Goal: Task Accomplishment & Management: Manage account settings

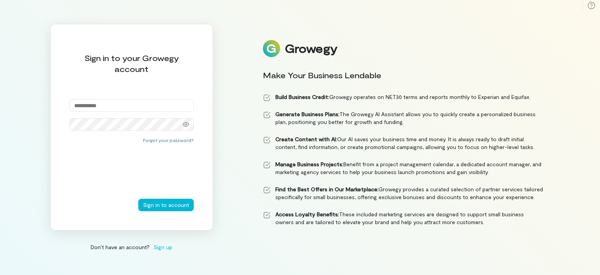
click at [131, 105] on input "email" at bounding box center [132, 105] width 124 height 13
type input "**********"
click at [32, 73] on div "**********" at bounding box center [300, 137] width 600 height 275
click at [138, 199] on button "Sign in to account" at bounding box center [165, 205] width 55 height 13
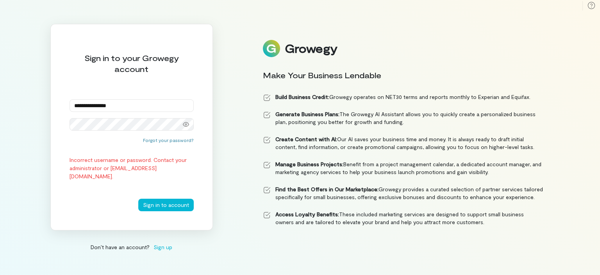
click at [9, 105] on div "**********" at bounding box center [300, 137] width 600 height 275
click at [66, 120] on div "**********" at bounding box center [131, 127] width 163 height 206
click at [186, 123] on icon at bounding box center [186, 124] width 6 height 5
click at [167, 204] on button "Sign in to account" at bounding box center [165, 205] width 55 height 13
click at [18, 168] on div "**********" at bounding box center [300, 137] width 600 height 275
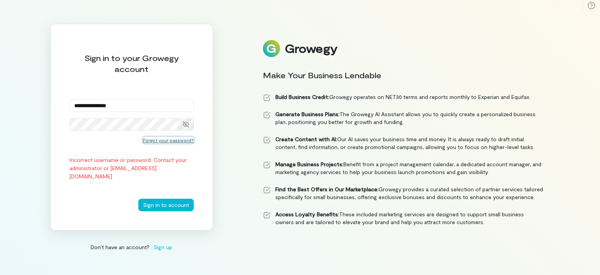
click at [155, 140] on button "Forgot your password?" at bounding box center [168, 140] width 51 height 6
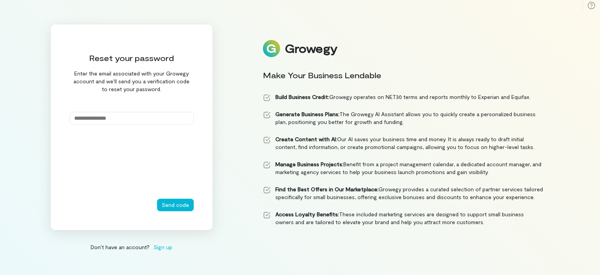
click at [104, 116] on input "email" at bounding box center [132, 118] width 124 height 13
type input "**********"
click at [175, 204] on button "Send code" at bounding box center [175, 205] width 37 height 13
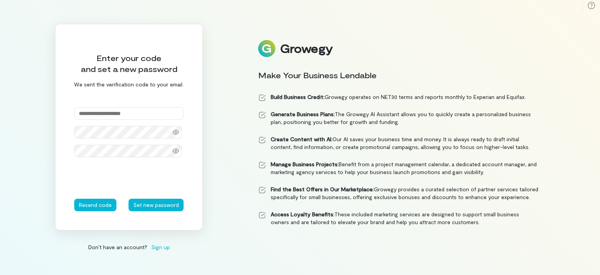
click at [131, 111] on input "text" at bounding box center [128, 113] width 109 height 13
type input "******"
click at [175, 131] on icon at bounding box center [176, 132] width 6 height 6
click at [150, 203] on button "Set new password" at bounding box center [156, 205] width 55 height 13
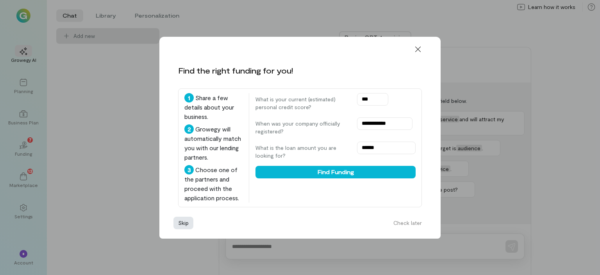
click at [183, 228] on button "Skip" at bounding box center [184, 223] width 20 height 13
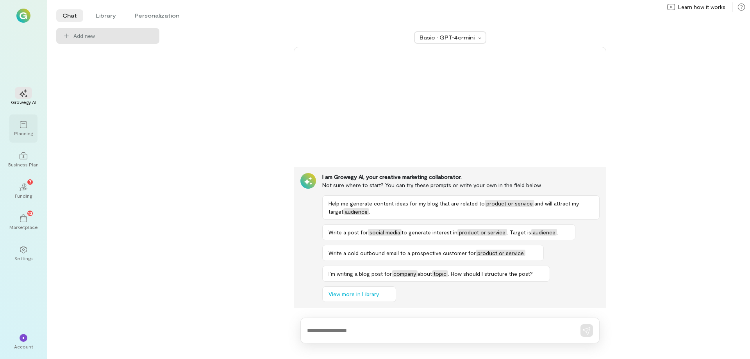
click at [26, 133] on div "Planning" at bounding box center [23, 133] width 19 height 6
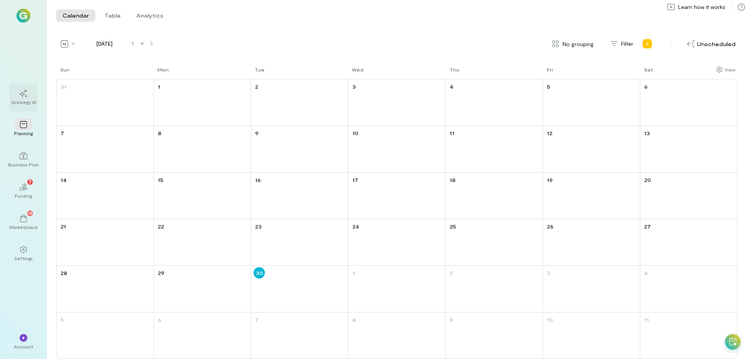
click at [20, 97] on div at bounding box center [23, 93] width 17 height 12
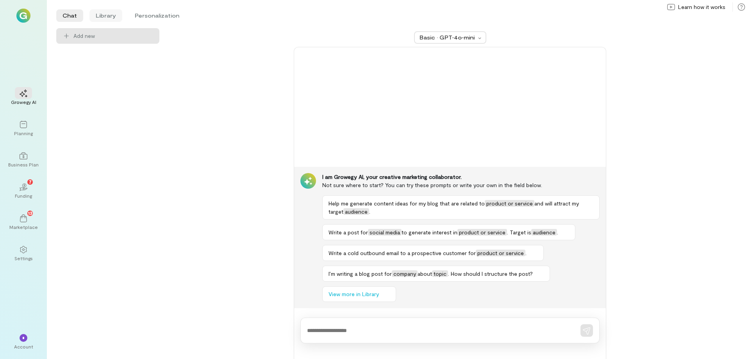
click at [112, 16] on li "Library" at bounding box center [105, 15] width 33 height 13
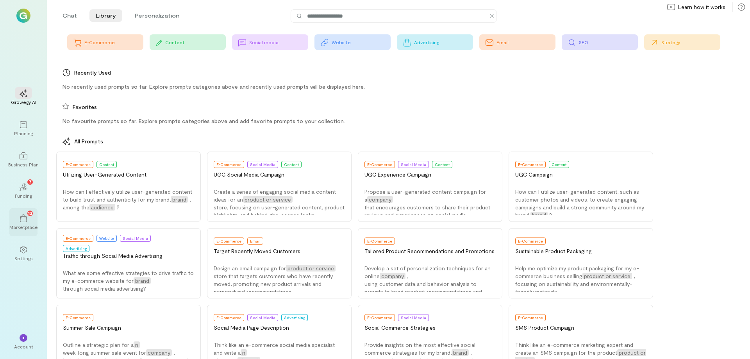
click at [28, 226] on div "Marketplace" at bounding box center [23, 227] width 29 height 6
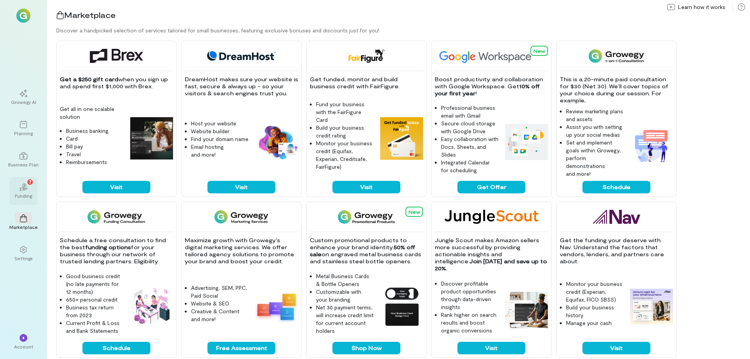
click at [27, 188] on icon "02" at bounding box center [24, 187] width 8 height 8
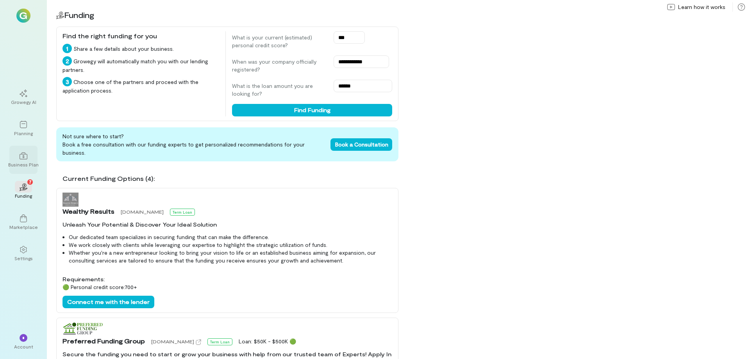
click at [28, 159] on div at bounding box center [23, 156] width 17 height 12
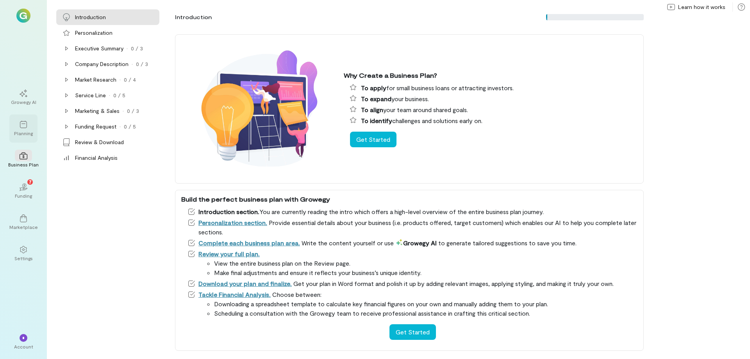
click at [27, 132] on div "Planning" at bounding box center [23, 133] width 19 height 6
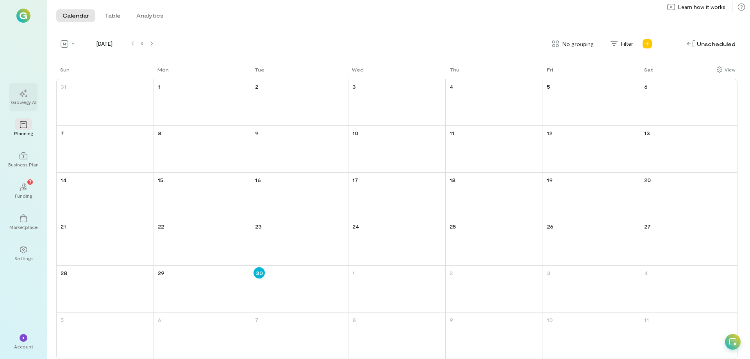
click at [25, 95] on icon at bounding box center [24, 93] width 8 height 8
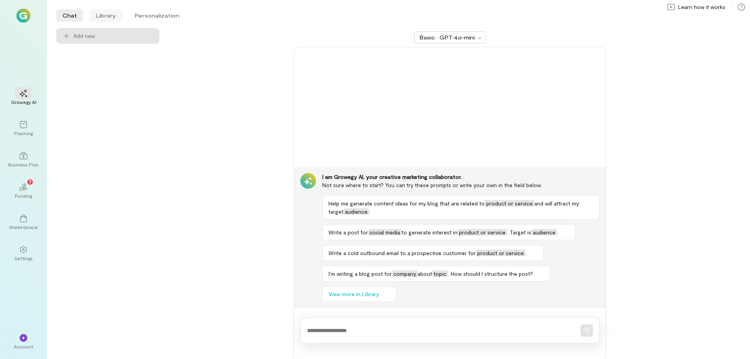
click at [112, 16] on li "Library" at bounding box center [105, 15] width 33 height 13
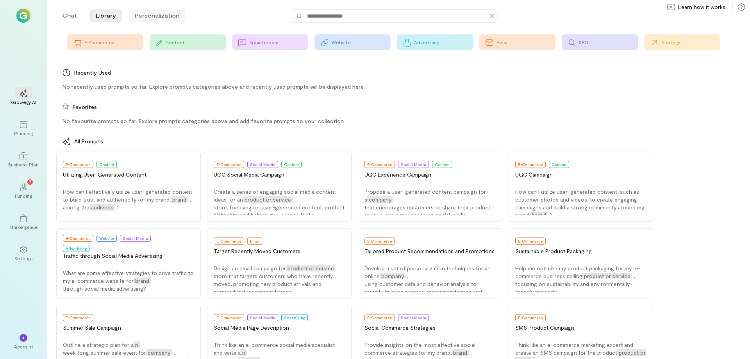
click at [152, 15] on li "Personalization" at bounding box center [157, 15] width 57 height 13
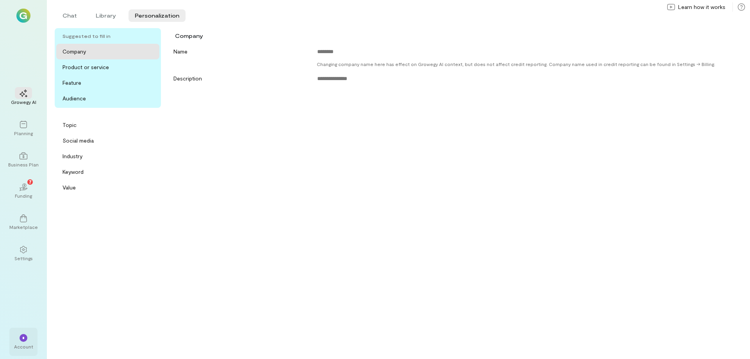
click at [24, 274] on span "*" at bounding box center [23, 338] width 2 height 5
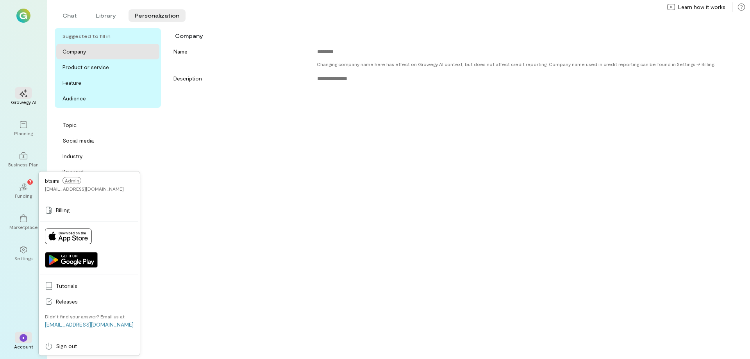
click at [174, 254] on div "Name Changing company name here has effect on Growegy AI context, but does not …" at bounding box center [450, 198] width 563 height 309
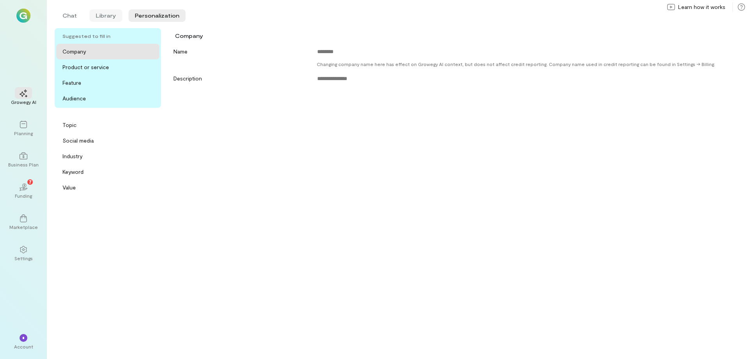
click at [108, 14] on li "Library" at bounding box center [105, 15] width 33 height 13
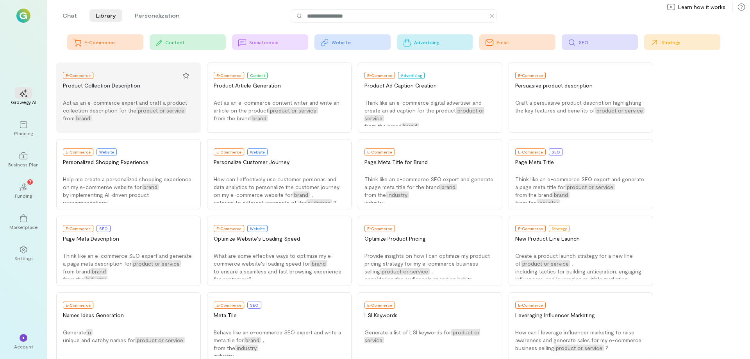
scroll to position [821, 0]
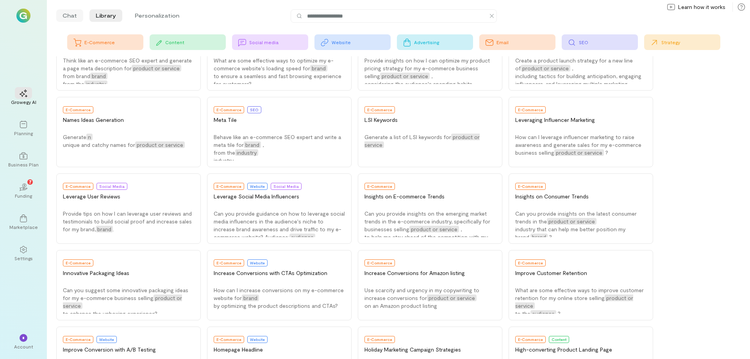
click at [70, 15] on li "Chat" at bounding box center [69, 15] width 27 height 13
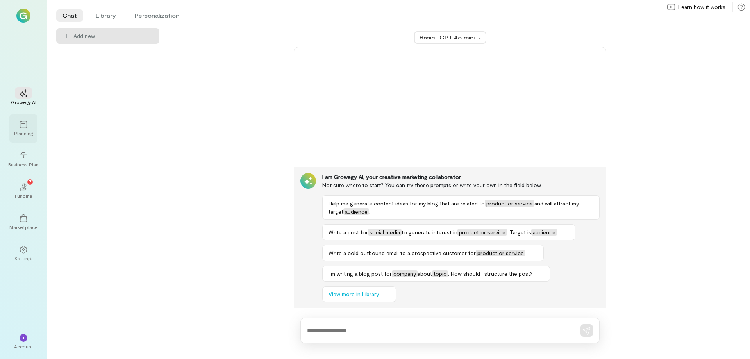
click at [23, 133] on div "Planning" at bounding box center [23, 133] width 19 height 6
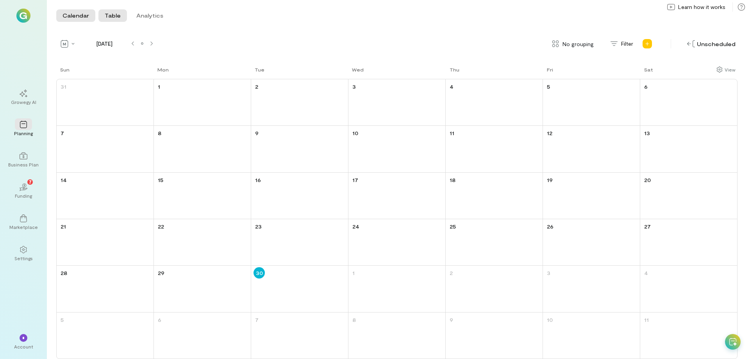
click at [116, 18] on button "Table" at bounding box center [112, 15] width 29 height 13
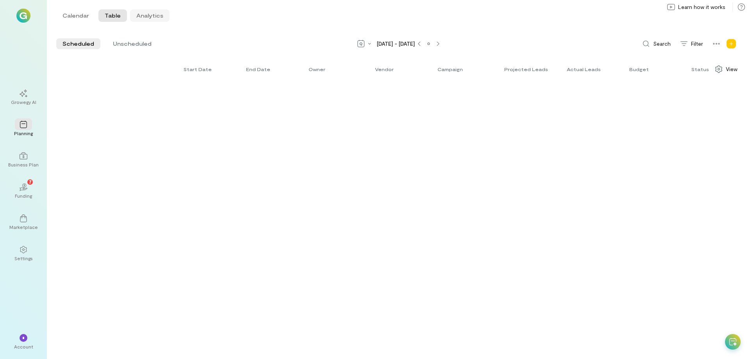
click at [146, 18] on button "Analytics" at bounding box center [149, 15] width 39 height 13
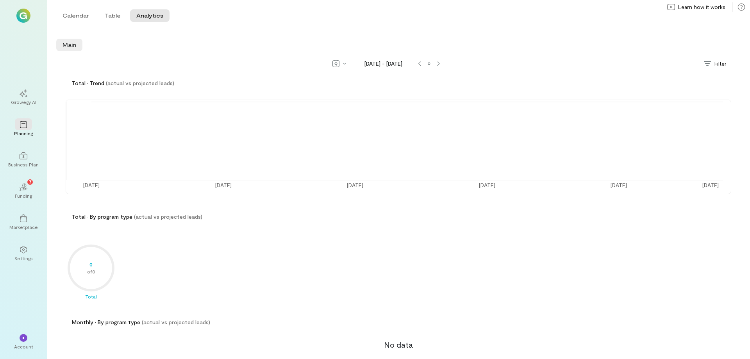
scroll to position [12, 0]
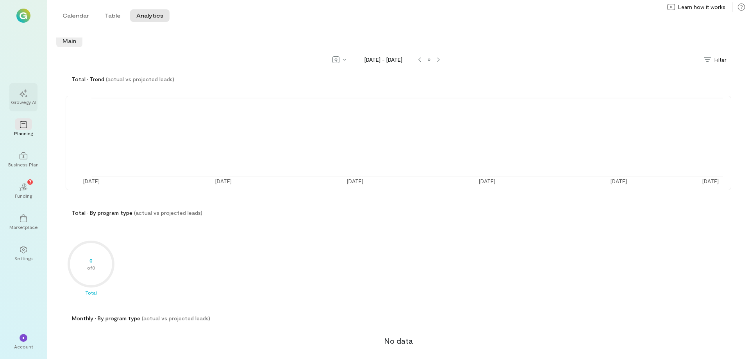
click at [26, 103] on div "Growegy AI" at bounding box center [23, 102] width 25 height 6
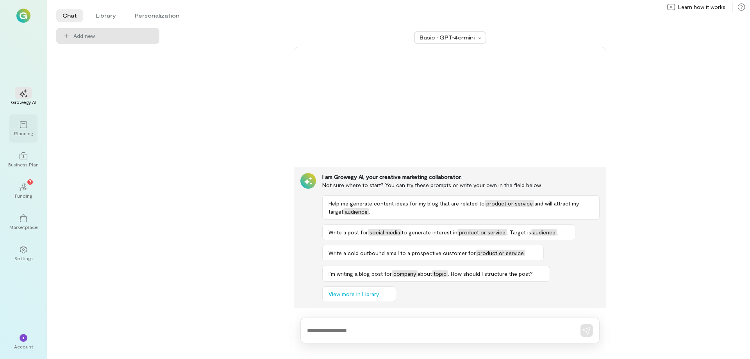
click at [21, 129] on div at bounding box center [23, 124] width 17 height 12
